Goal: Task Accomplishment & Management: Use online tool/utility

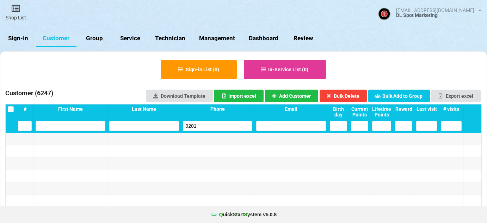
select select "25"
click at [22, 38] on link "Sign-In" at bounding box center [18, 38] width 36 height 17
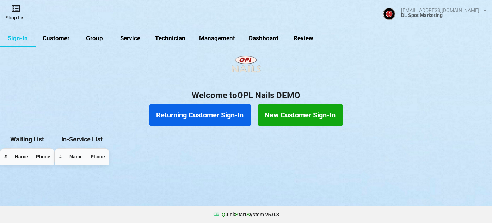
click at [18, 15] on link "Shop List" at bounding box center [16, 12] width 32 height 25
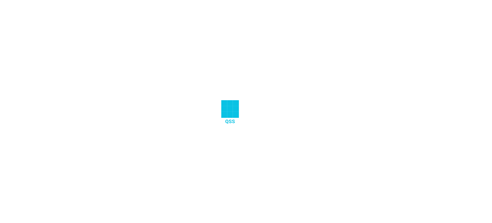
select select "25"
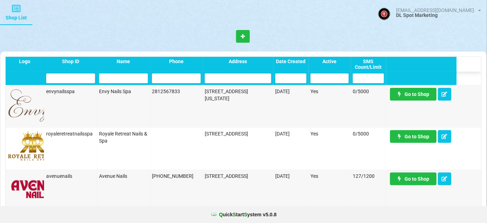
scroll to position [556, 0]
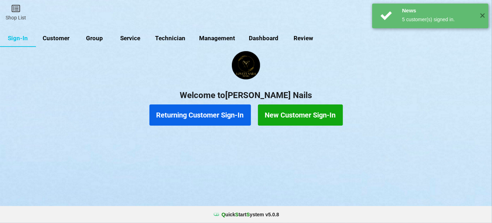
click at [179, 85] on link "Customer" at bounding box center [185, 87] width 13 height 5
select select "25"
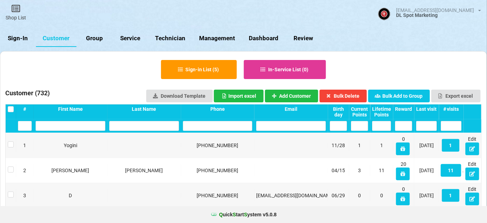
click at [244, 111] on div "Last visit" at bounding box center [244, 111] width 0 height 0
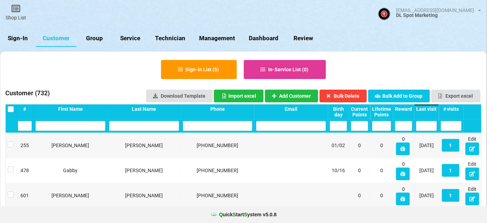
click at [251, 111] on div "Last visit" at bounding box center [250, 111] width 1 height 0
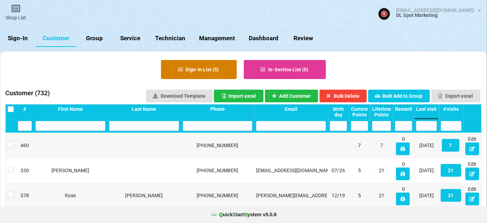
click at [205, 68] on button "Sign-in List ( 5 )" at bounding box center [199, 69] width 76 height 19
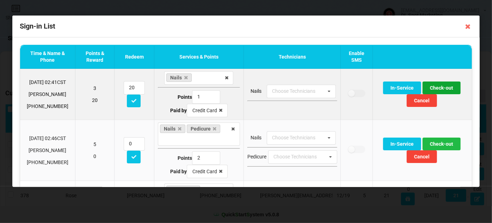
click at [441, 86] on button "Check-out" at bounding box center [442, 87] width 38 height 13
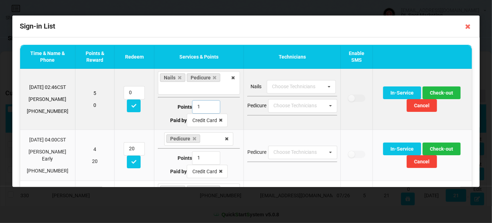
type input "1"
click at [209, 108] on input "1" at bounding box center [206, 106] width 28 height 13
click at [442, 93] on button "Check-out" at bounding box center [442, 92] width 38 height 13
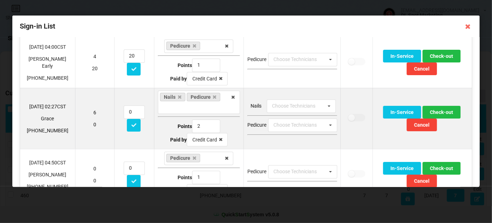
scroll to position [43, 0]
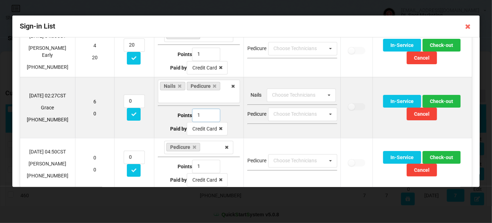
type input "1"
click at [209, 116] on input "1" at bounding box center [206, 115] width 28 height 13
click at [439, 99] on button "Check-out" at bounding box center [442, 101] width 38 height 13
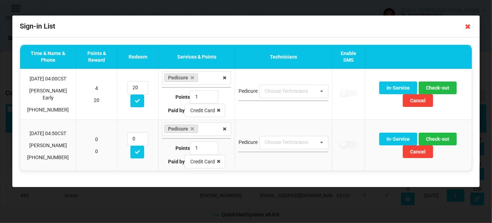
click at [470, 26] on icon at bounding box center [468, 26] width 11 height 11
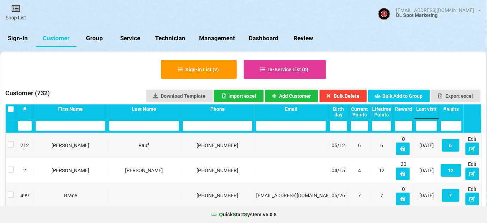
click at [142, 78] on link "Sign-In" at bounding box center [149, 81] width 15 height 7
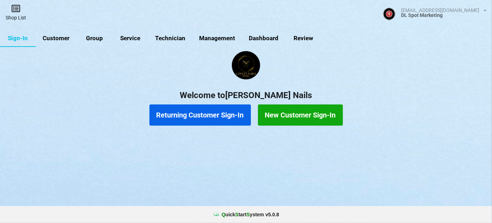
click at [138, 62] on link "Shop List" at bounding box center [145, 67] width 14 height 11
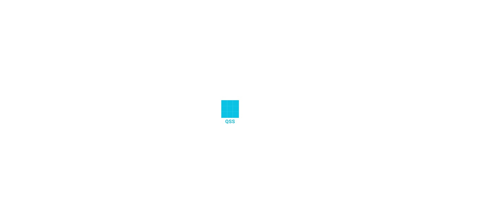
select select "25"
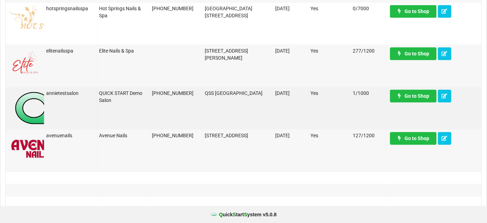
scroll to position [556, 0]
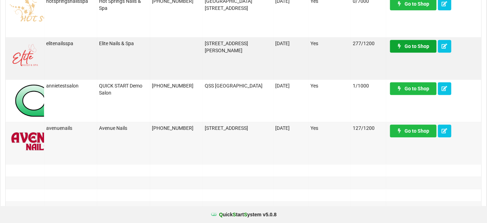
click at [412, 49] on link "Go to Shop" at bounding box center [413, 46] width 47 height 13
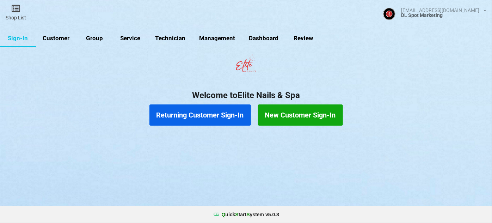
click at [54, 35] on link "Customer" at bounding box center [56, 38] width 41 height 17
select select "25"
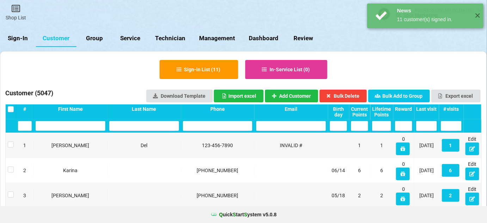
click at [430, 111] on div "Last visit" at bounding box center [426, 109] width 21 height 6
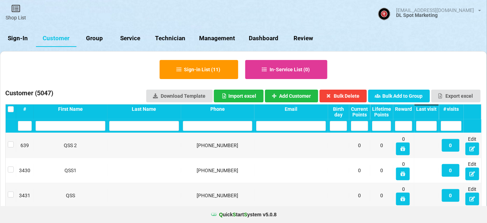
click at [431, 109] on div "Last visit" at bounding box center [426, 109] width 21 height 6
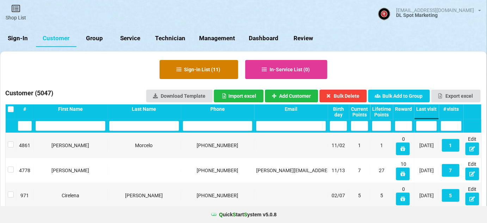
click at [203, 67] on button "Sign-in List ( 11 )" at bounding box center [199, 69] width 79 height 19
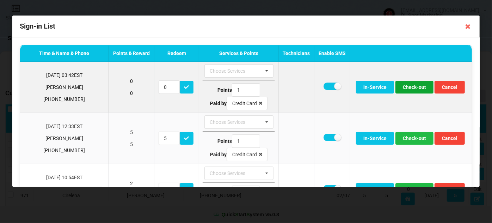
click at [411, 88] on button "Check-out" at bounding box center [415, 87] width 38 height 13
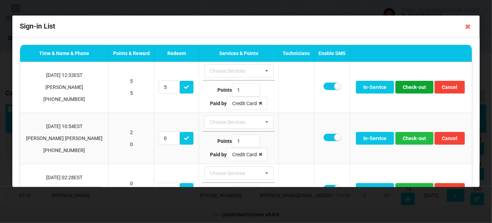
click at [411, 88] on button "Check-out" at bounding box center [415, 87] width 38 height 13
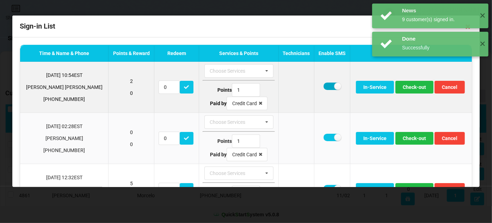
click at [324, 87] on label at bounding box center [332, 85] width 17 height 7
checkbox input "false"
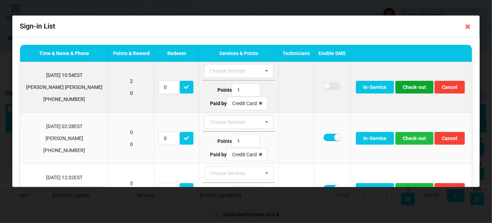
click at [409, 86] on button "Check-out" at bounding box center [415, 87] width 38 height 13
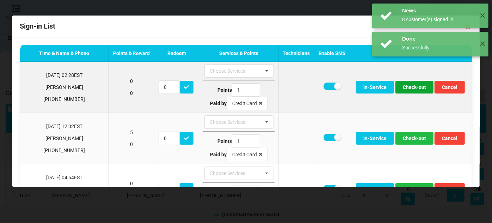
click at [410, 88] on button "Check-out" at bounding box center [415, 87] width 38 height 13
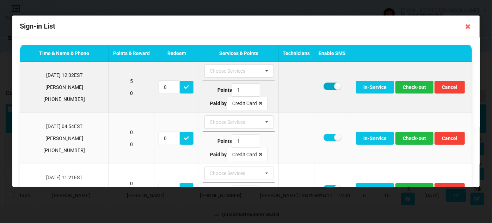
click at [324, 86] on label at bounding box center [332, 85] width 17 height 7
checkbox input "false"
click at [406, 88] on button "Check-out" at bounding box center [415, 87] width 38 height 13
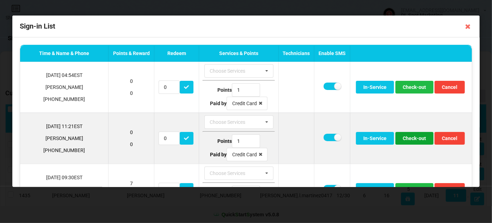
click at [408, 138] on button "Check-out" at bounding box center [415, 138] width 38 height 13
click at [324, 135] on label at bounding box center [332, 137] width 17 height 7
checkbox input "false"
click at [406, 135] on button "Check-out" at bounding box center [415, 138] width 38 height 13
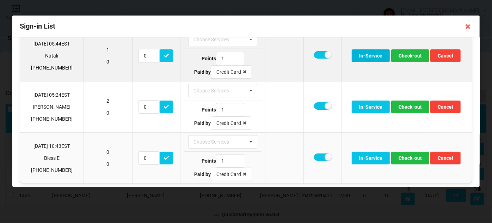
scroll to position [85, 0]
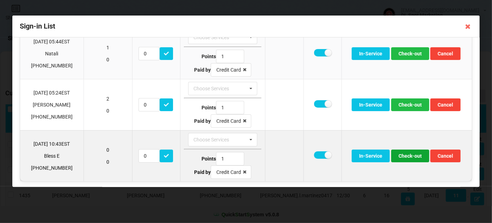
click at [412, 155] on button "Check-out" at bounding box center [410, 155] width 38 height 13
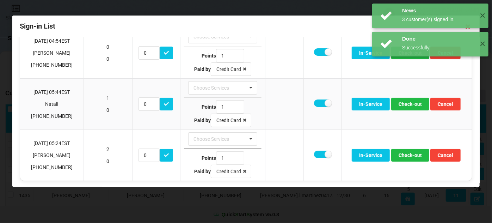
scroll to position [0, 0]
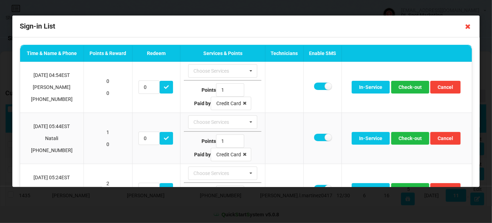
click at [469, 26] on icon at bounding box center [468, 26] width 11 height 11
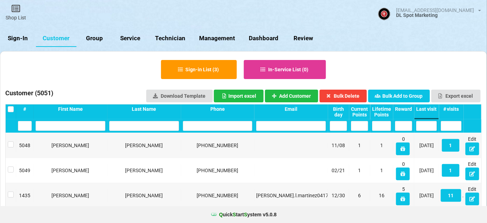
click at [16, 39] on link "Sign-In" at bounding box center [18, 38] width 36 height 17
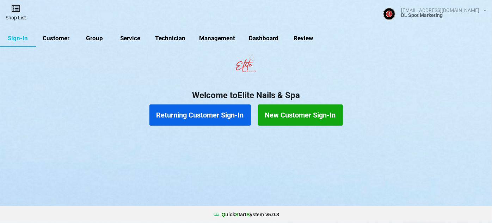
click at [14, 13] on link "Shop List" at bounding box center [16, 12] width 32 height 25
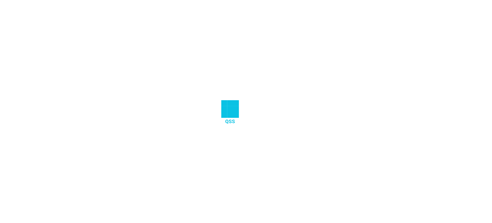
select select "25"
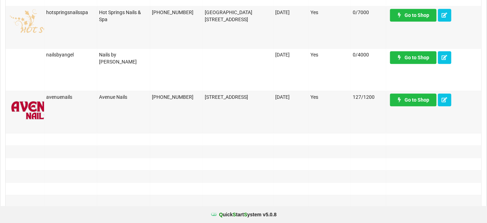
scroll to position [598, 0]
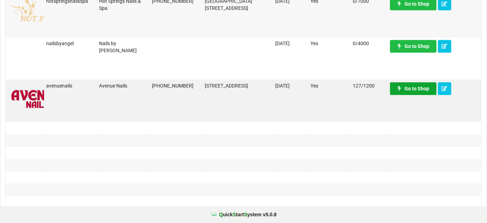
click at [418, 87] on link "Go to Shop" at bounding box center [413, 88] width 47 height 13
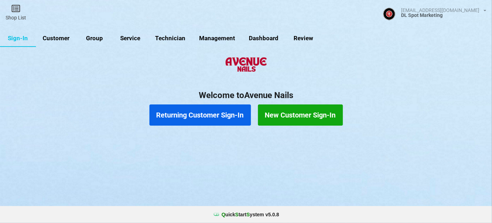
click at [90, 51] on link "Customer" at bounding box center [105, 57] width 30 height 13
select select "25"
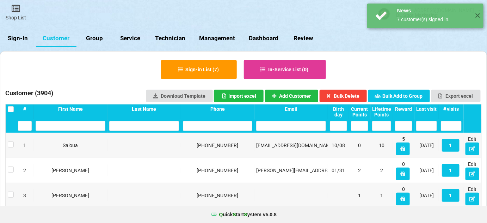
click at [244, 111] on div "Last visit" at bounding box center [244, 111] width 0 height 0
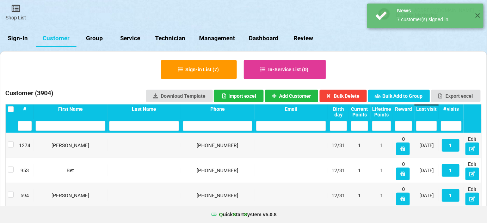
click at [403, 107] on div "Last visit" at bounding box center [394, 109] width 17 height 5
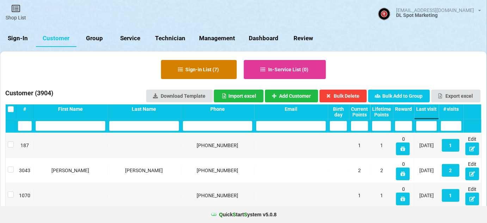
click at [203, 72] on button "Sign-in List ( 7 )" at bounding box center [199, 69] width 76 height 19
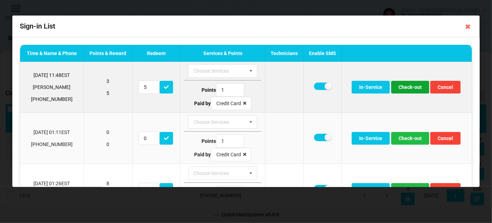
click at [408, 87] on button "Check-out" at bounding box center [410, 87] width 38 height 13
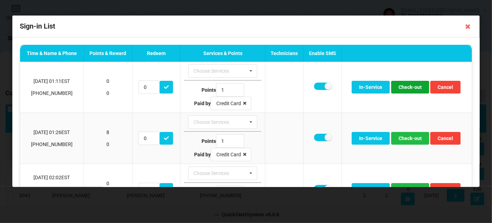
click at [407, 87] on button "Check-out" at bounding box center [410, 87] width 38 height 13
click at [410, 87] on button "Check-out" at bounding box center [410, 87] width 38 height 13
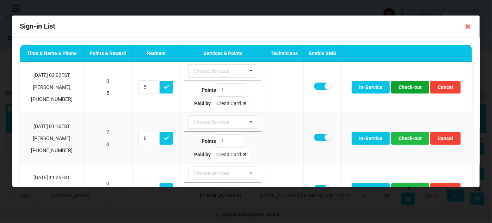
click at [410, 87] on button "Check-out" at bounding box center [410, 87] width 38 height 13
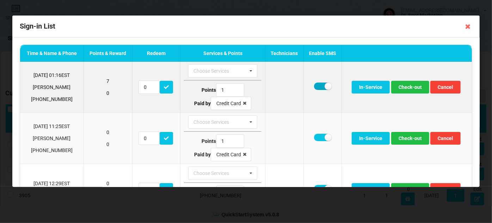
click at [317, 86] on label at bounding box center [322, 85] width 17 height 7
checkbox input "false"
click at [405, 87] on button "Check-out" at bounding box center [410, 87] width 38 height 13
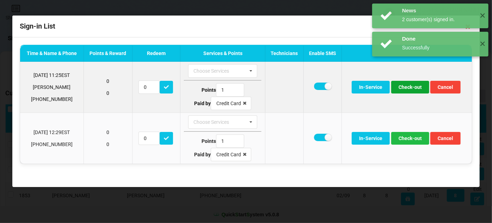
click at [408, 88] on button "Check-out" at bounding box center [410, 87] width 38 height 13
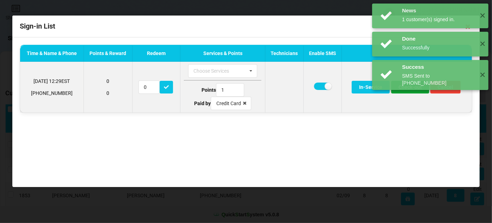
click at [407, 88] on button "Check-out" at bounding box center [410, 87] width 38 height 13
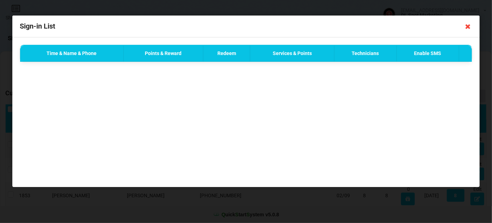
click at [468, 26] on icon at bounding box center [468, 26] width 11 height 11
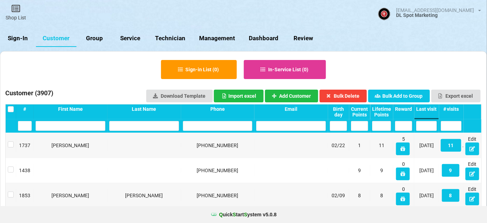
click at [192, 94] on link "Sign-In" at bounding box center [196, 96] width 8 height 4
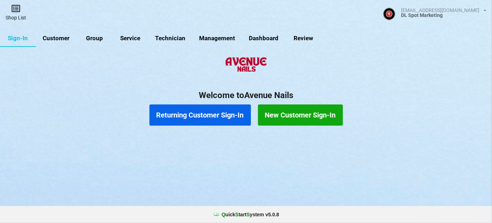
click at [24, 14] on link "Shop List" at bounding box center [38, 22] width 29 height 23
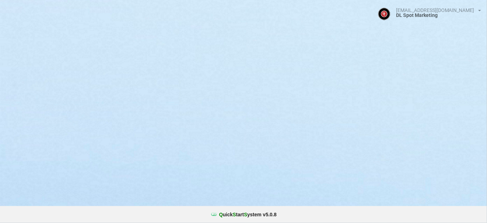
select select "25"
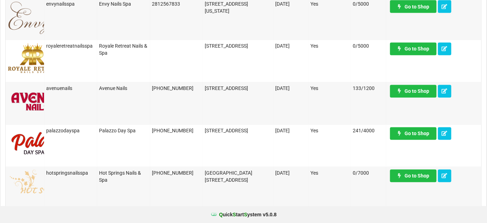
scroll to position [427, 0]
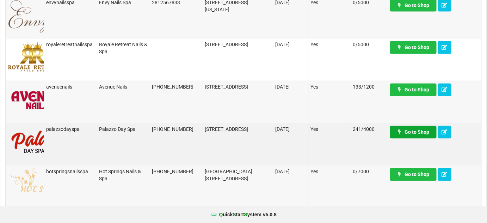
click at [414, 132] on link "Go to Shop" at bounding box center [413, 132] width 47 height 13
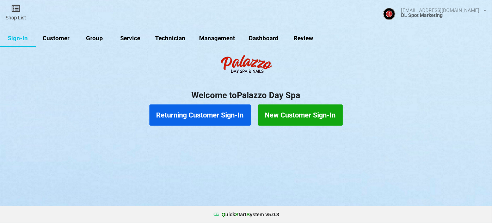
click at [58, 39] on link "Customer" at bounding box center [56, 38] width 41 height 17
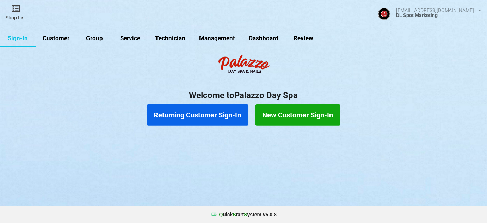
select select "25"
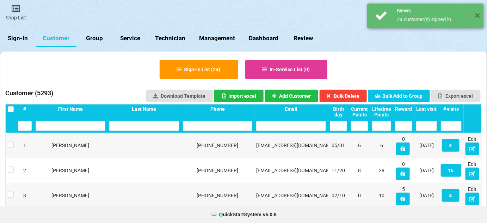
click at [432, 109] on div "Last visit" at bounding box center [426, 109] width 21 height 6
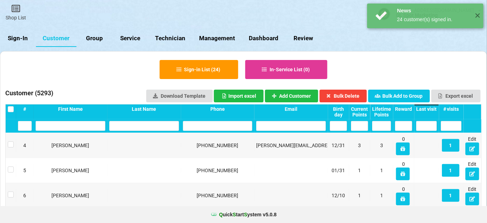
click at [432, 109] on div "Last visit" at bounding box center [426, 109] width 21 height 6
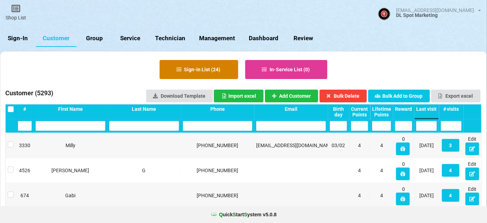
click at [210, 73] on button "Sign-in List ( 24 )" at bounding box center [199, 69] width 79 height 19
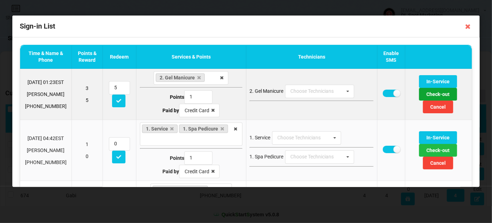
click at [433, 94] on button "Check-out" at bounding box center [438, 94] width 38 height 13
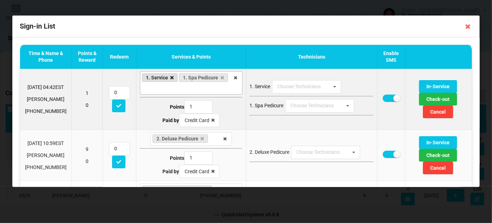
click at [170, 77] on icon at bounding box center [172, 77] width 4 height 5
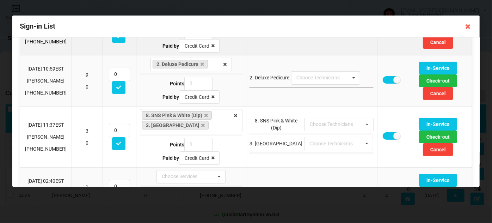
scroll to position [85, 0]
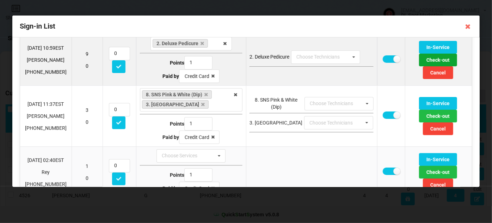
click at [434, 60] on button "Check-out" at bounding box center [438, 60] width 38 height 13
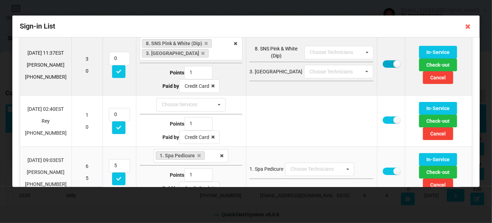
click at [383, 63] on label at bounding box center [391, 63] width 17 height 7
checkbox input "false"
click at [436, 65] on button "Check-out" at bounding box center [438, 65] width 38 height 13
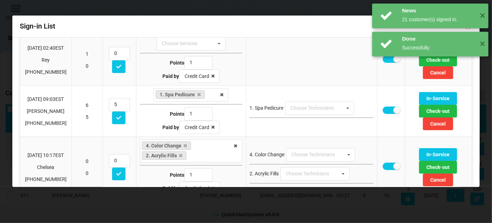
scroll to position [25, 0]
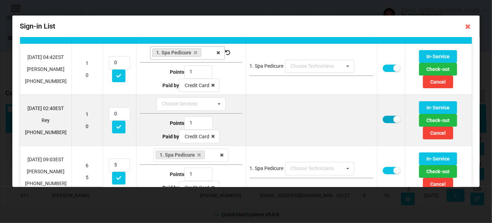
drag, startPoint x: 376, startPoint y: 121, endPoint x: 384, endPoint y: 120, distance: 8.1
click at [383, 121] on label at bounding box center [391, 119] width 17 height 7
checkbox input "false"
click at [432, 120] on button "Check-out" at bounding box center [438, 120] width 38 height 13
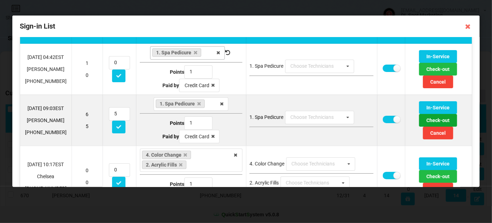
click at [431, 121] on button "Check-out" at bounding box center [438, 120] width 38 height 13
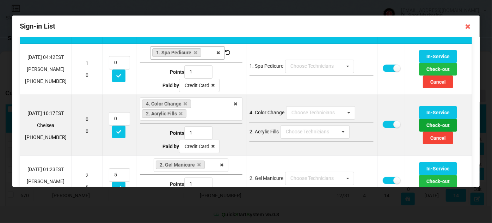
click at [430, 122] on button "Check-out" at bounding box center [438, 125] width 38 height 13
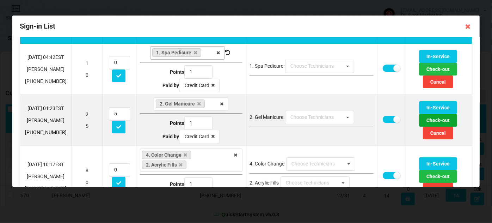
click at [434, 121] on button "Check-out" at bounding box center [438, 120] width 38 height 13
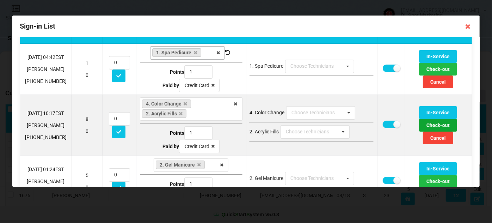
click at [432, 124] on button "Check-out" at bounding box center [438, 125] width 38 height 13
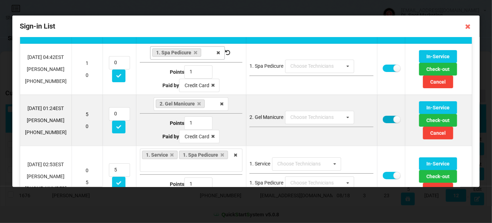
drag, startPoint x: 376, startPoint y: 117, endPoint x: 383, endPoint y: 120, distance: 7.6
click at [383, 117] on label at bounding box center [391, 119] width 17 height 7
checkbox input "false"
click at [436, 119] on button "Check-out" at bounding box center [438, 120] width 38 height 13
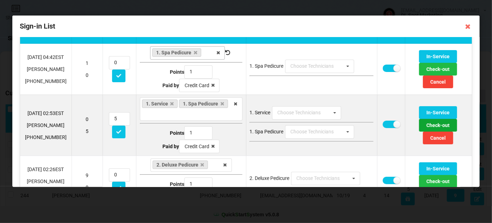
click at [430, 120] on button "Check-out" at bounding box center [438, 125] width 38 height 13
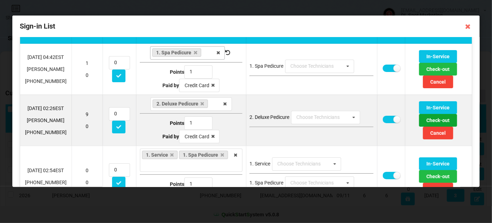
click at [430, 121] on button "Check-out" at bounding box center [438, 120] width 38 height 13
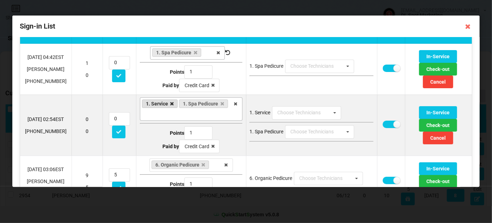
click at [170, 102] on icon at bounding box center [172, 104] width 4 height 5
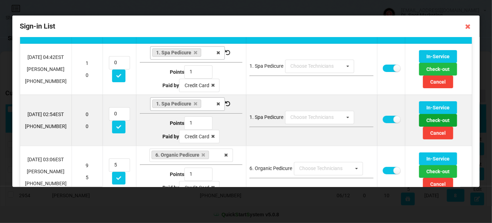
click at [424, 120] on button "Check-out" at bounding box center [438, 120] width 38 height 13
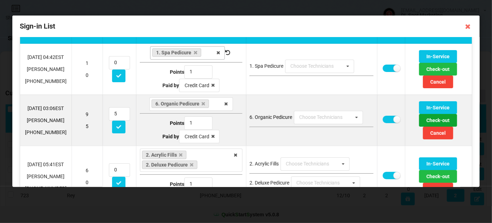
click at [429, 120] on button "Check-out" at bounding box center [438, 120] width 38 height 13
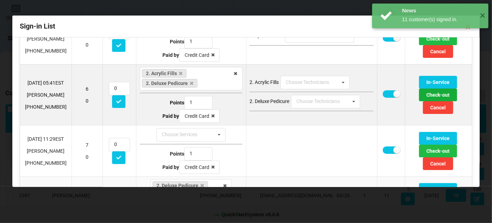
scroll to position [68, 0]
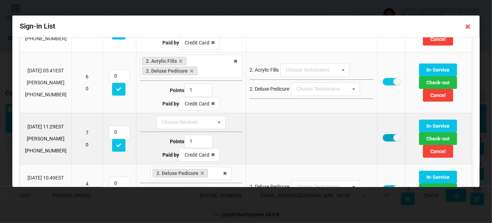
click at [383, 135] on label at bounding box center [391, 137] width 17 height 7
checkbox input "false"
click at [429, 136] on button "Check-out" at bounding box center [438, 138] width 38 height 13
drag, startPoint x: 374, startPoint y: 136, endPoint x: 385, endPoint y: 136, distance: 11.3
click at [383, 136] on label at bounding box center [391, 137] width 17 height 7
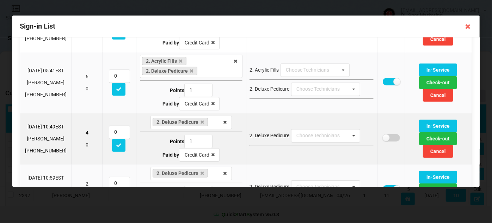
checkbox input "false"
click at [433, 138] on button "Check-out" at bounding box center [438, 138] width 38 height 13
click at [383, 136] on label at bounding box center [391, 137] width 17 height 7
checkbox input "false"
click at [435, 137] on button "Check-out" at bounding box center [438, 138] width 38 height 13
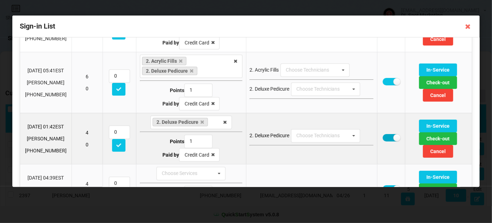
click at [383, 137] on label at bounding box center [391, 137] width 17 height 7
checkbox input "false"
click at [433, 137] on button "Check-out" at bounding box center [438, 138] width 38 height 13
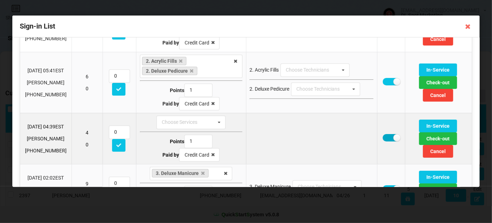
click at [383, 135] on label at bounding box center [391, 137] width 17 height 7
checkbox input "false"
click at [429, 135] on button "Check-out" at bounding box center [438, 138] width 38 height 13
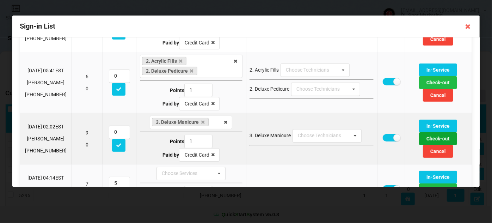
click at [434, 136] on button "Check-out" at bounding box center [438, 138] width 38 height 13
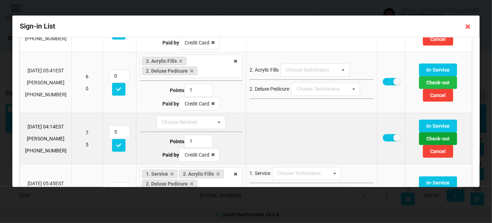
click at [432, 137] on button "Check-out" at bounding box center [438, 138] width 38 height 13
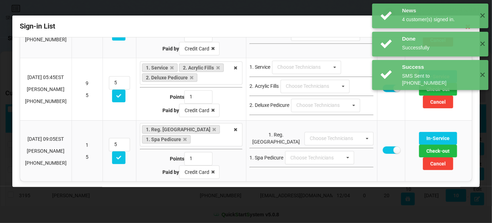
scroll to position [123, 0]
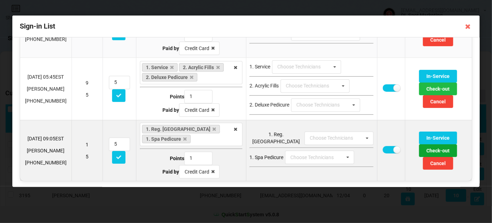
click at [429, 150] on button "Check-out" at bounding box center [438, 150] width 38 height 13
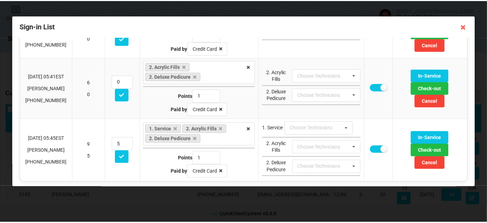
scroll to position [63, 0]
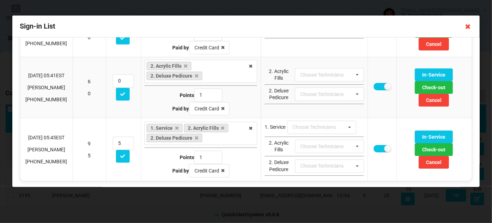
click at [468, 27] on icon at bounding box center [468, 26] width 11 height 11
